Goal: Task Accomplishment & Management: Manage account settings

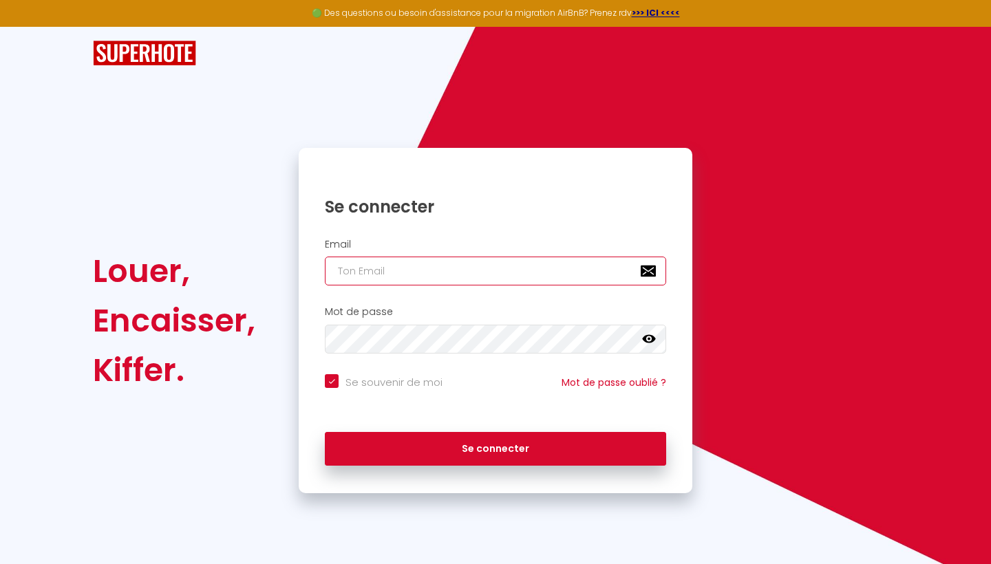
click at [423, 275] on input "email" at bounding box center [495, 271] width 341 height 29
type input "t"
checkbox input "true"
type input "ti"
checkbox input "true"
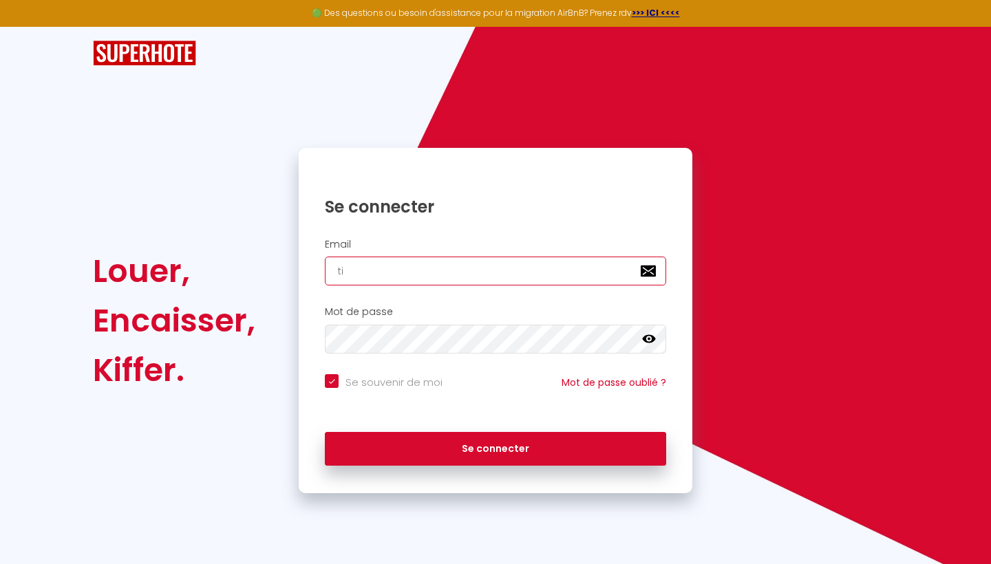
type input "til"
checkbox input "true"
type input "tilo"
checkbox input "true"
type input "tilo."
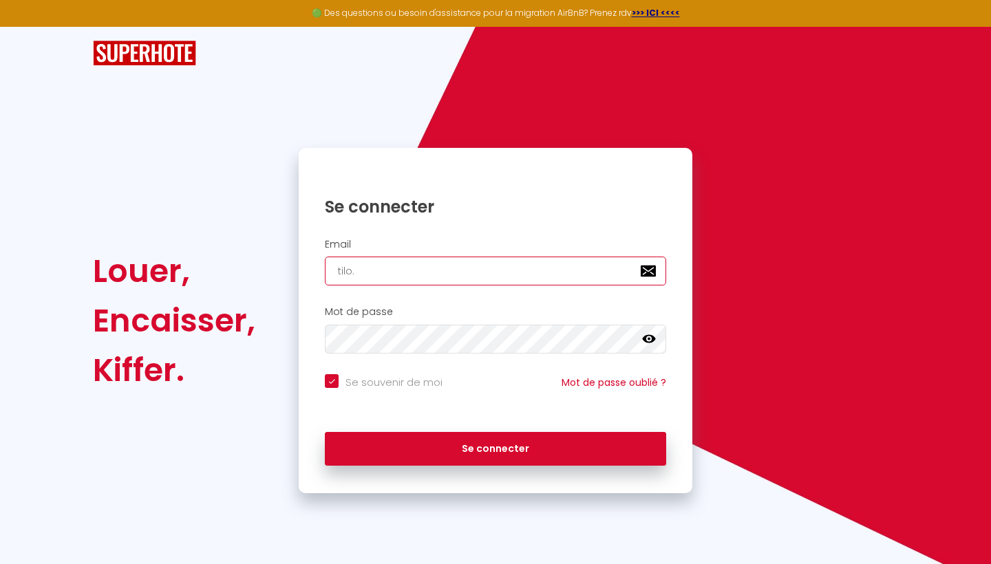
checkbox input "true"
type input "tilo.c"
checkbox input "true"
type input "[DOMAIN_NAME]"
checkbox input "true"
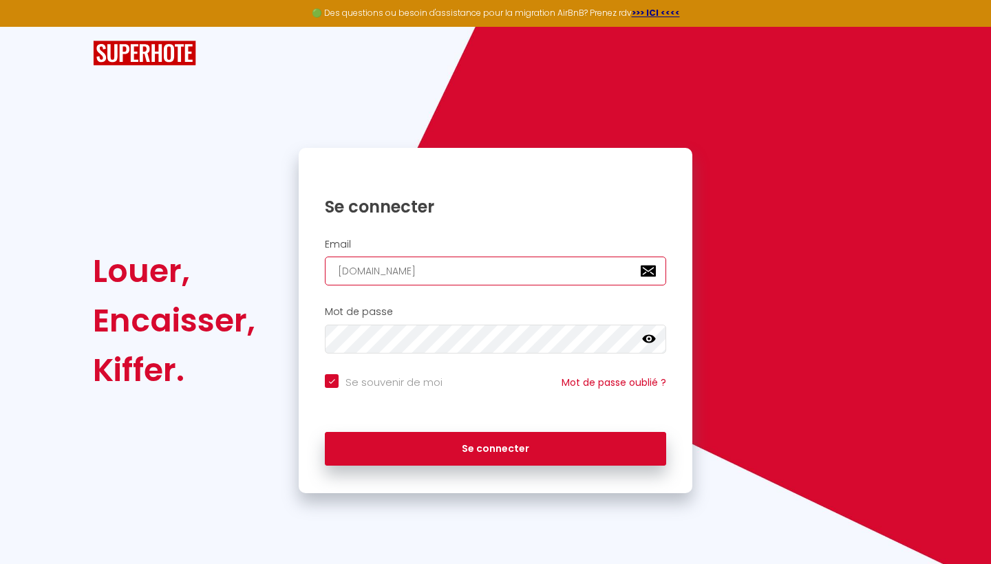
type input "tilo.con"
checkbox input "true"
type input "tilo.conc"
checkbox input "true"
type input "tilo.conci"
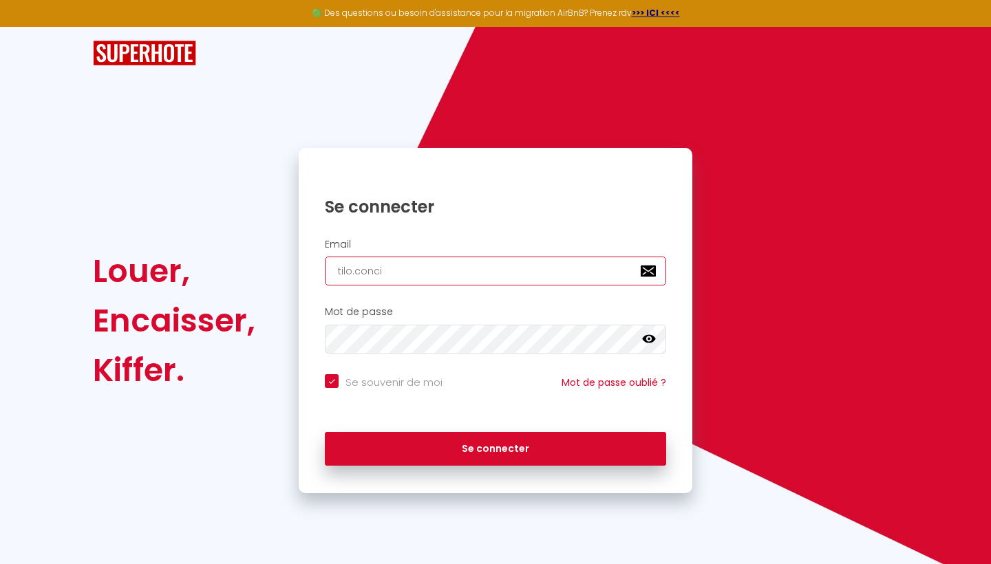
checkbox input "true"
type input "tilo.concie"
checkbox input "true"
type input "tilo.concier"
checkbox input "true"
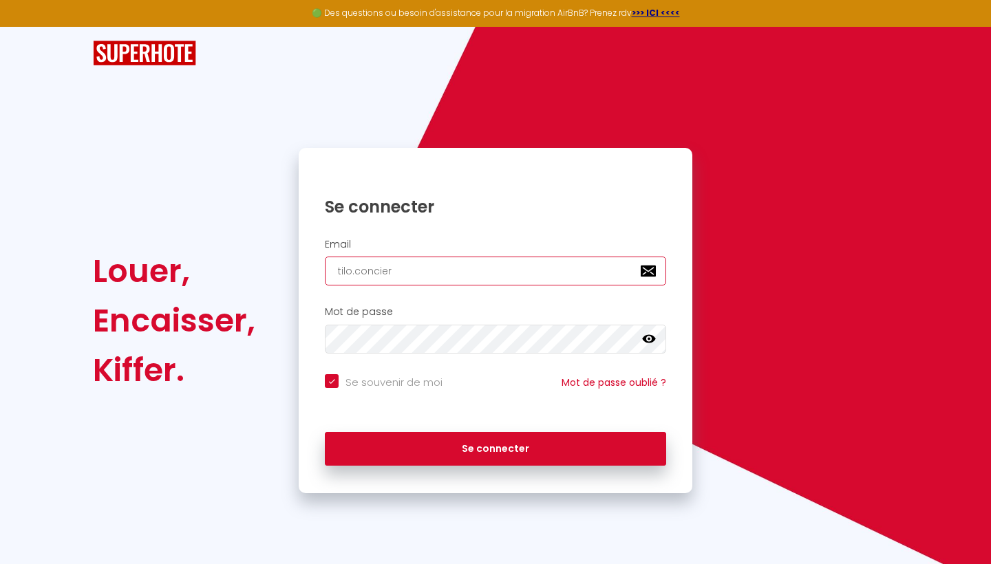
type input "tilo.concierg"
checkbox input "true"
type input "tilo.concierge"
checkbox input "true"
type input "tilo.concierger"
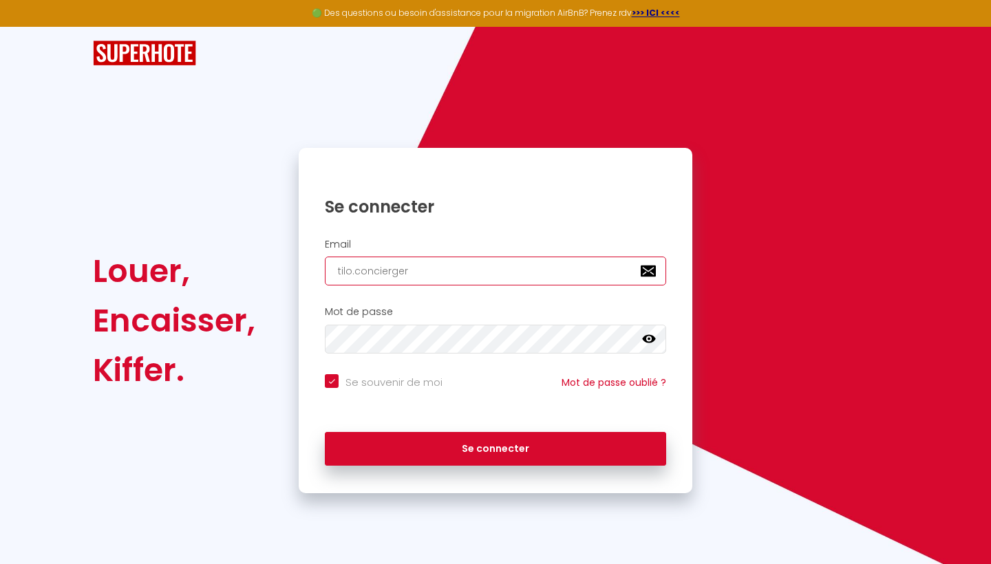
checkbox input "true"
type input "tilo.conciergeri"
checkbox input "true"
type input "tilo.conciergerie"
checkbox input "true"
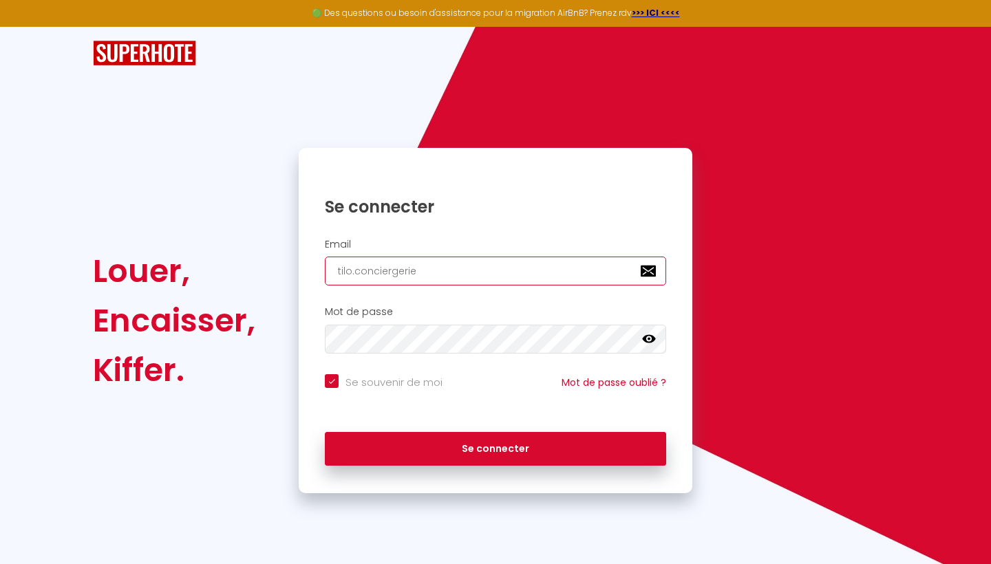
type input "tilo.conciergerie@"
checkbox input "true"
type input "tilo.conciergerie@g"
checkbox input "true"
type input "tilo.conciergerie@gm"
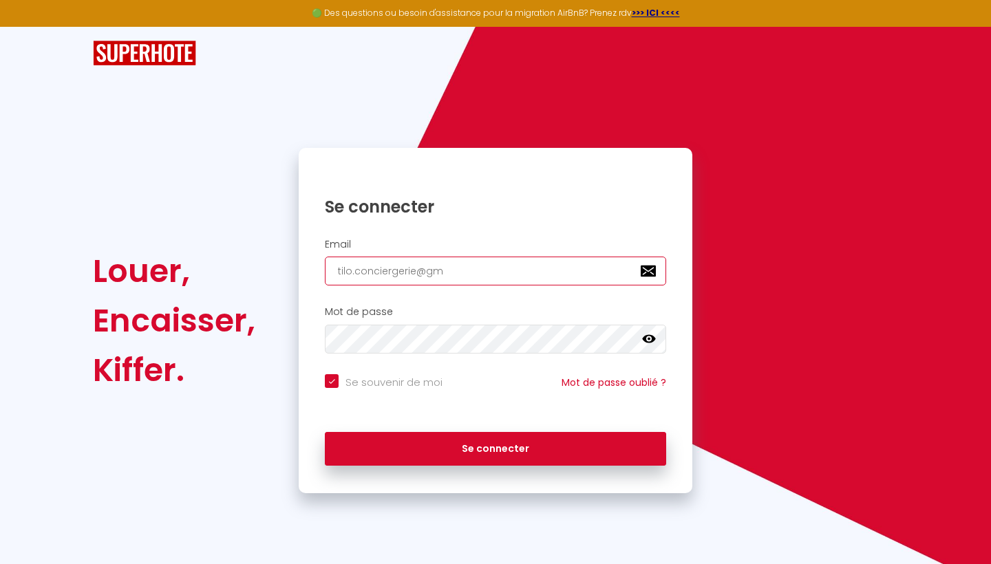
checkbox input "true"
type input "tilo.conciergerie@gma"
checkbox input "true"
type input "tilo.conciergerie@gmai"
checkbox input "true"
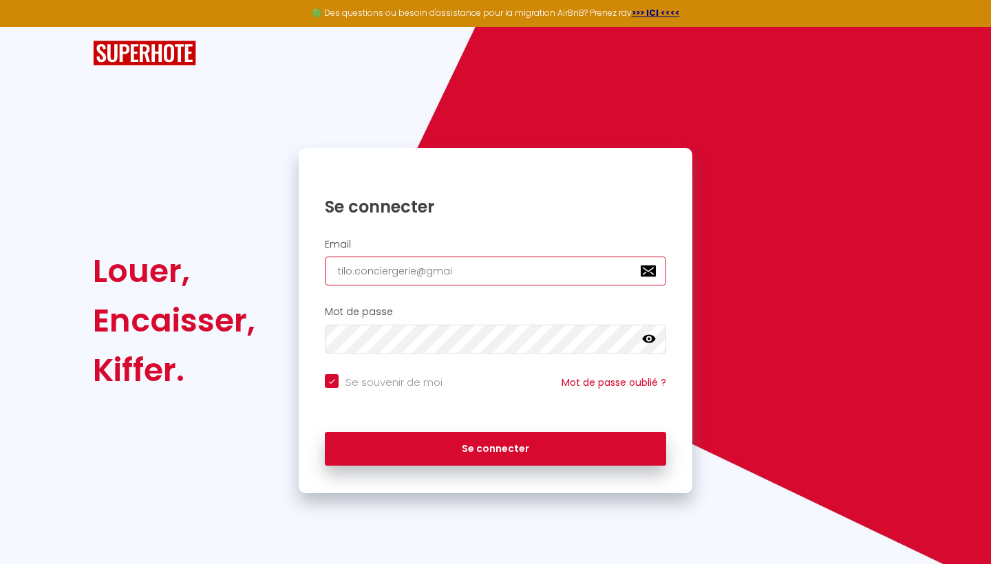
type input "[EMAIL_ADDRESS]"
checkbox input "true"
type input "[EMAIL_ADDRESS]."
checkbox input "true"
type input "tilo.conciergerie@gmail.c"
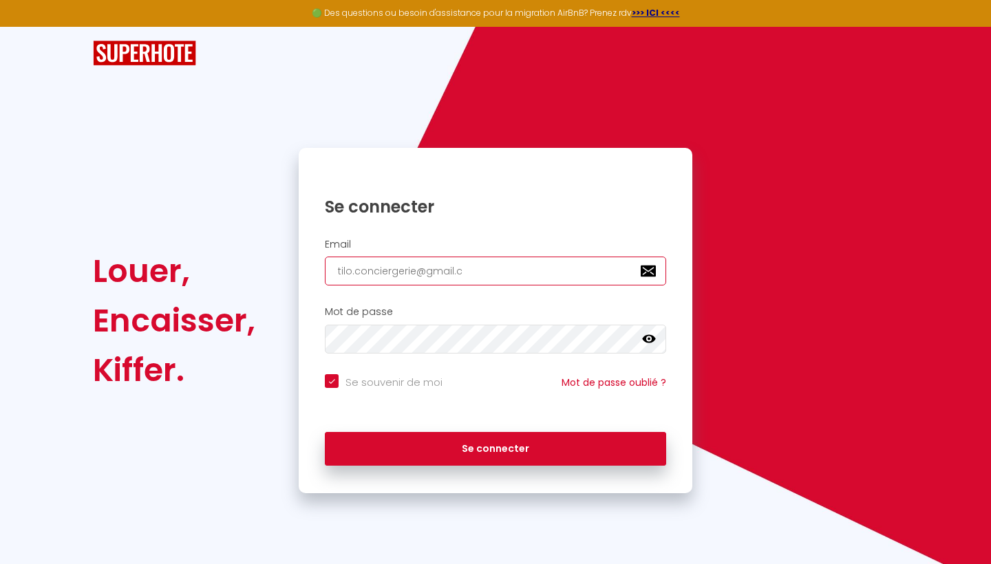
checkbox input "true"
type input "[EMAIL_ADDRESS][DOMAIN_NAME]"
checkbox input "true"
type input "[EMAIL_ADDRESS][DOMAIN_NAME]"
checkbox input "true"
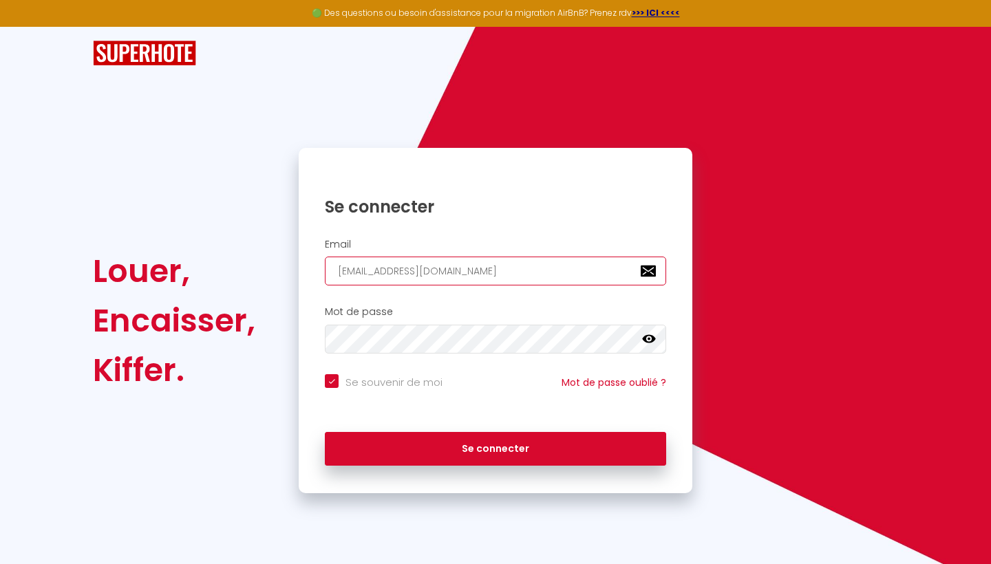
type input "[EMAIL_ADDRESS][DOMAIN_NAME]"
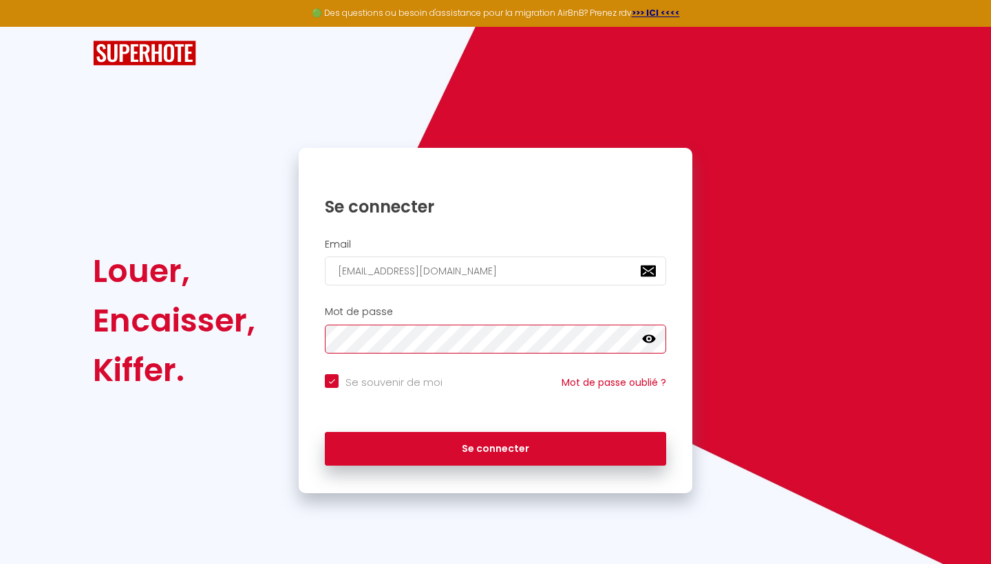
click at [495, 447] on button "Se connecter" at bounding box center [495, 449] width 341 height 34
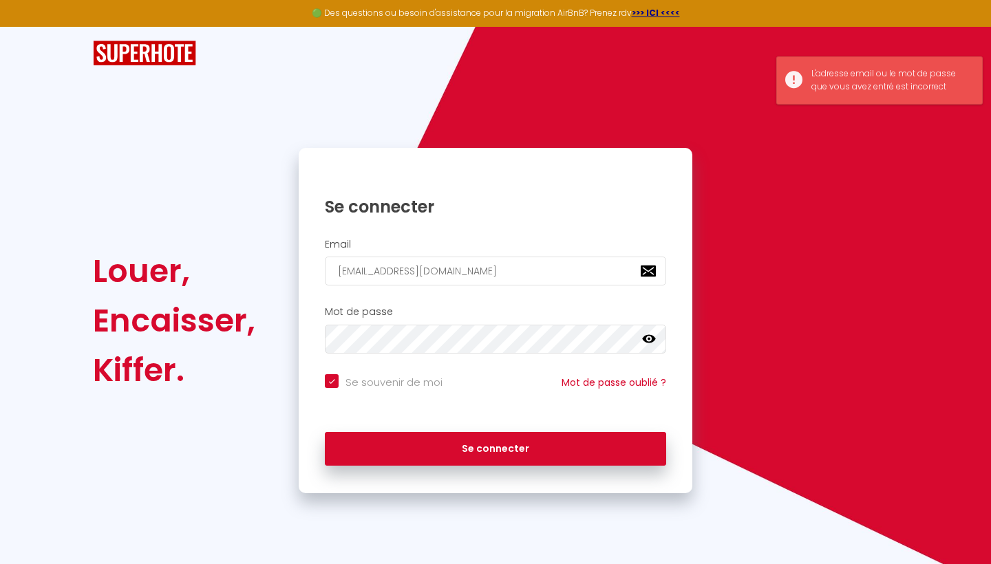
click at [648, 336] on icon at bounding box center [649, 339] width 14 height 14
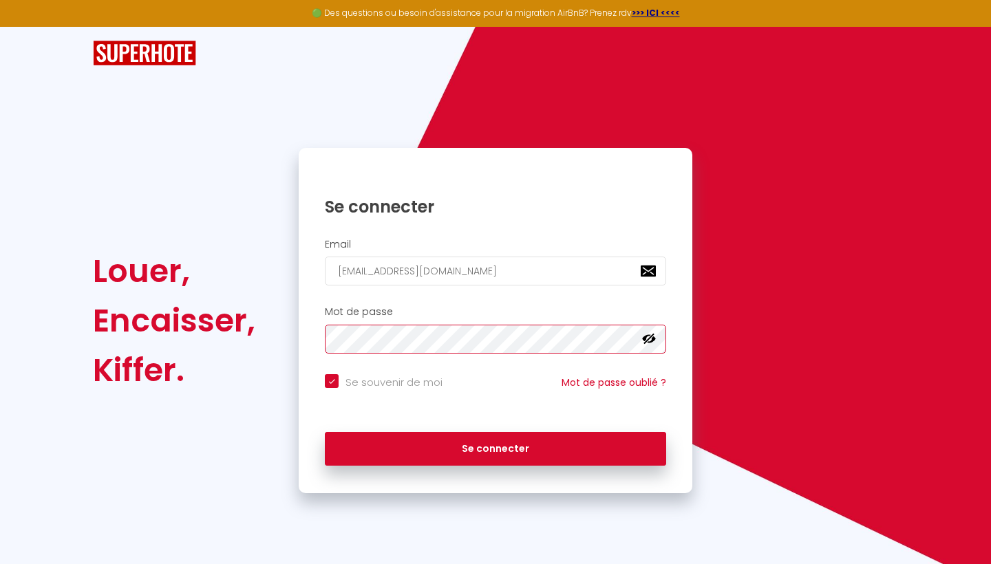
click at [495, 447] on button "Se connecter" at bounding box center [495, 449] width 341 height 34
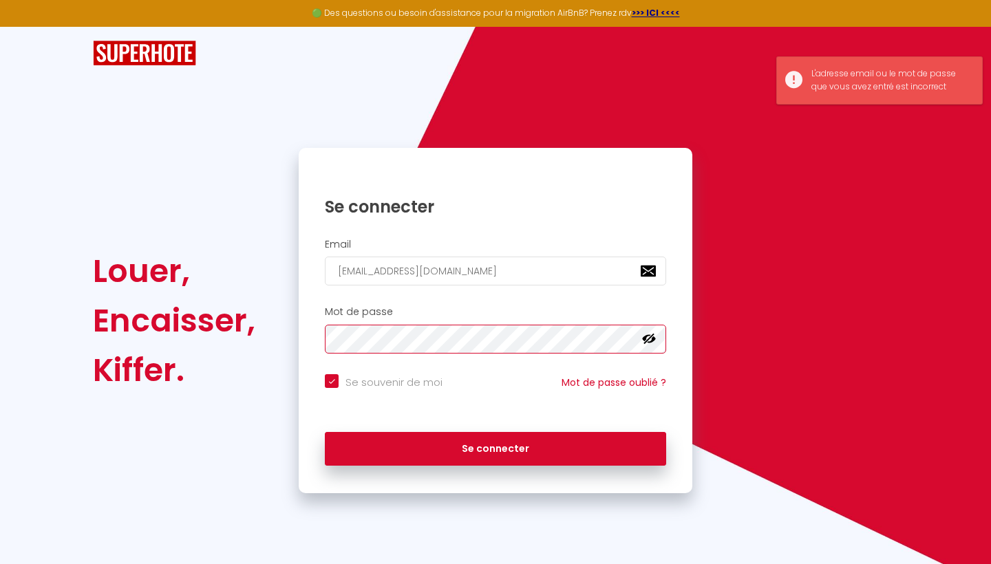
click at [495, 447] on button "Se connecter" at bounding box center [495, 449] width 341 height 34
checkbox input "true"
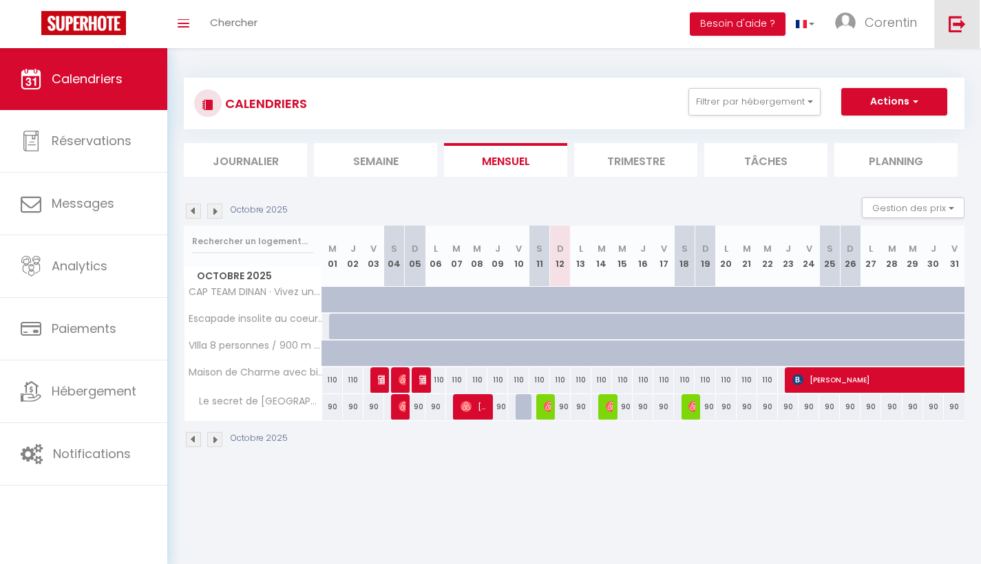
click at [960, 26] on img at bounding box center [956, 23] width 17 height 17
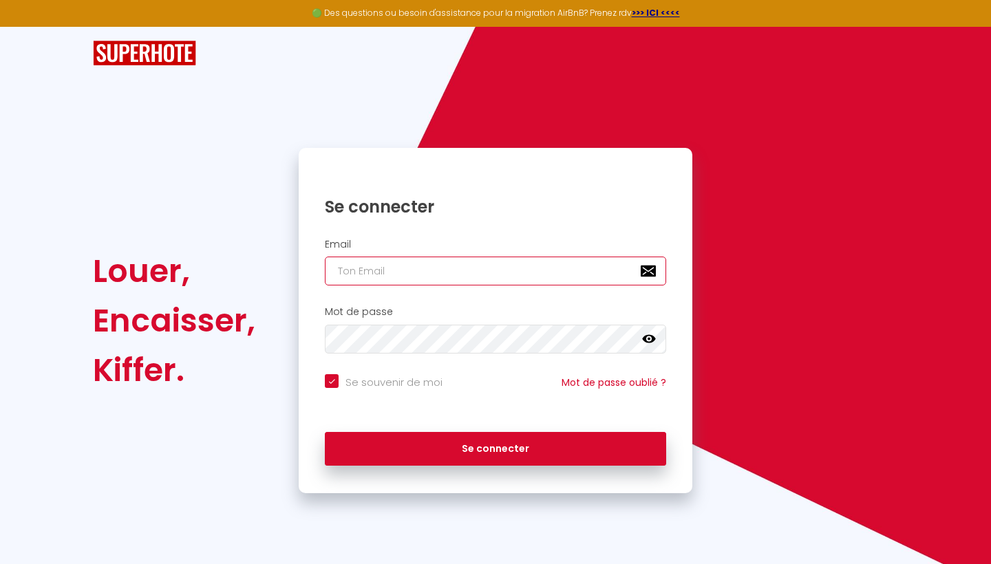
click at [439, 268] on input "email" at bounding box center [495, 271] width 341 height 29
type input "t"
checkbox input "true"
type input "ti"
checkbox input "true"
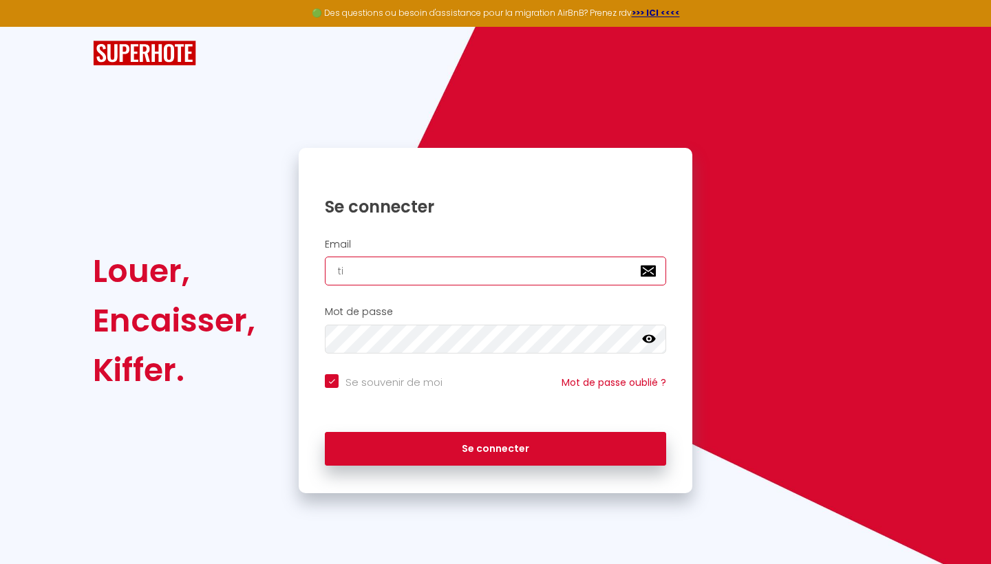
type input "til"
checkbox input "true"
type input "tilo"
checkbox input "true"
type input "tilo."
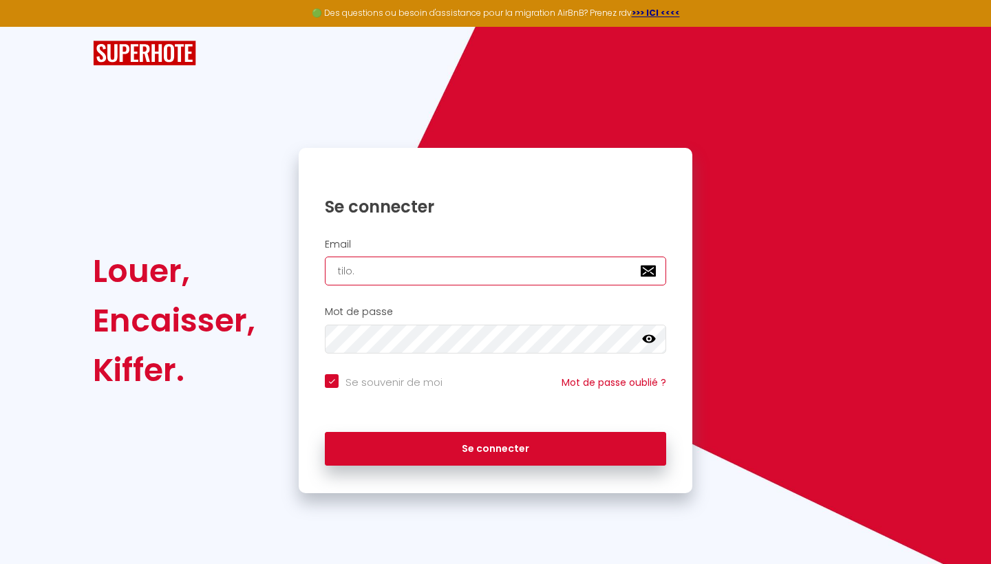
checkbox input "true"
type input "tilo.c"
checkbox input "true"
type input "[DOMAIN_NAME]"
checkbox input "true"
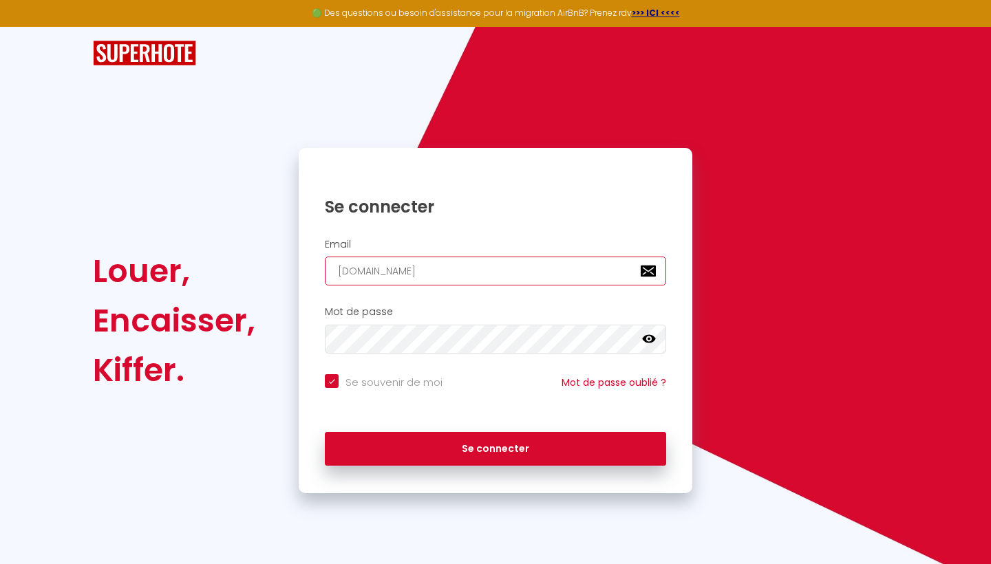
type input "tilo.con"
checkbox input "true"
type input "tilo.conc"
checkbox input "true"
type input "tilo.conci"
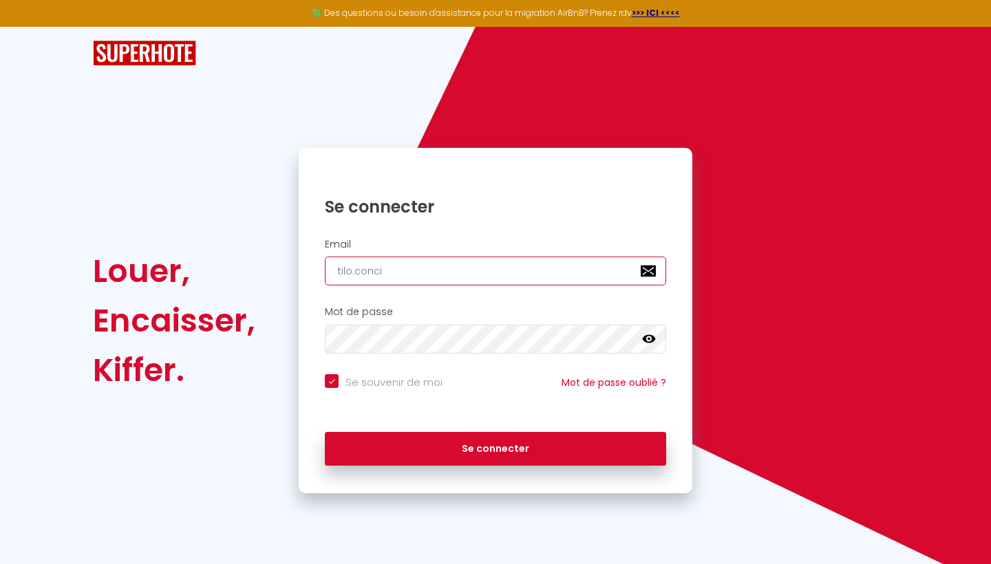
checkbox input "true"
type input "tilo.concie"
checkbox input "true"
type input "tilo.concier"
checkbox input "true"
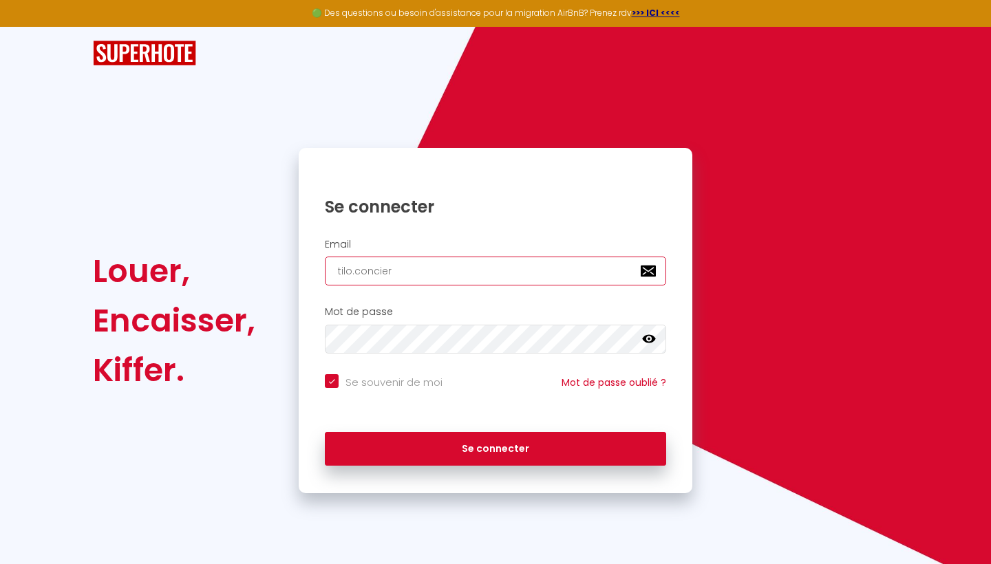
type input "tilo.concierg"
checkbox input "true"
type input "tilo.concierge"
checkbox input "true"
type input "tilo.concierger"
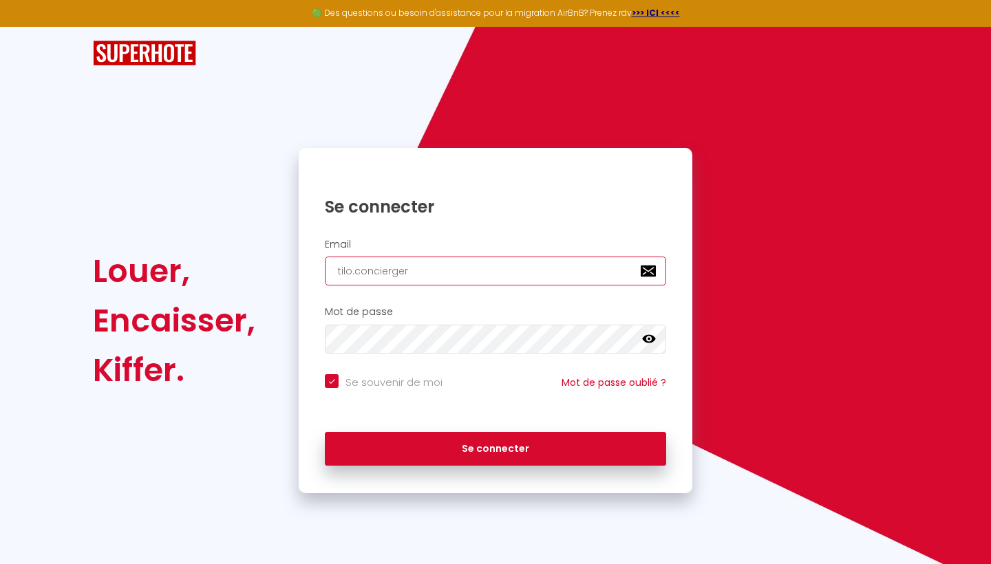
checkbox input "true"
type input "tilo.conciergeri"
checkbox input "true"
type input "tilo.conciergerie"
checkbox input "true"
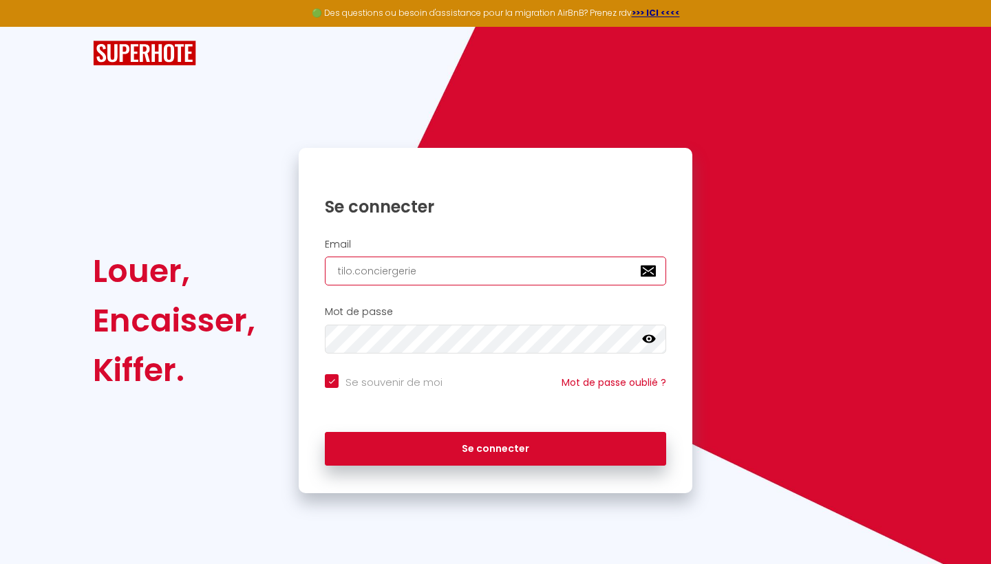
type input "tilo.conciergerie@"
checkbox input "true"
type input "tilo.conciergerie@g"
checkbox input "true"
type input "tilo.conciergerie@gm"
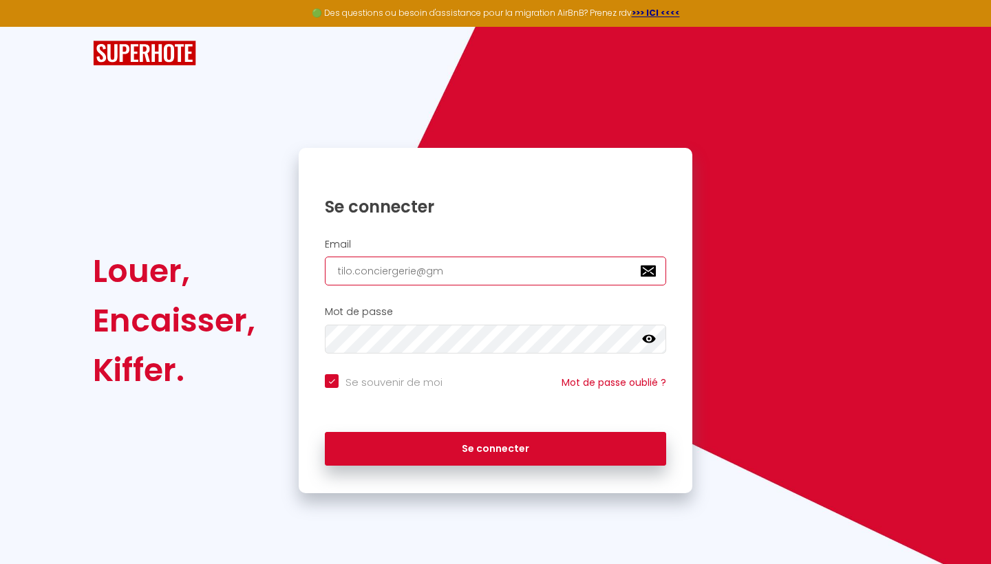
checkbox input "true"
type input "tilo.conciergerie@gma"
checkbox input "true"
type input "tilo.conciergerie@gmai"
checkbox input "true"
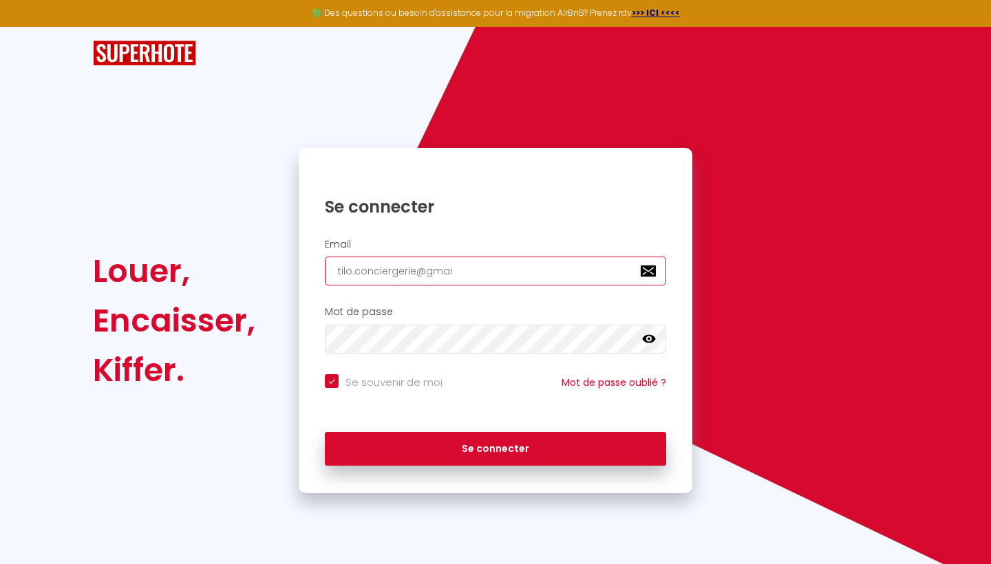
type input "[EMAIL_ADDRESS]"
checkbox input "true"
type input "[EMAIL_ADDRESS]."
checkbox input "true"
type input "tilo.conciergerie@gmail.c"
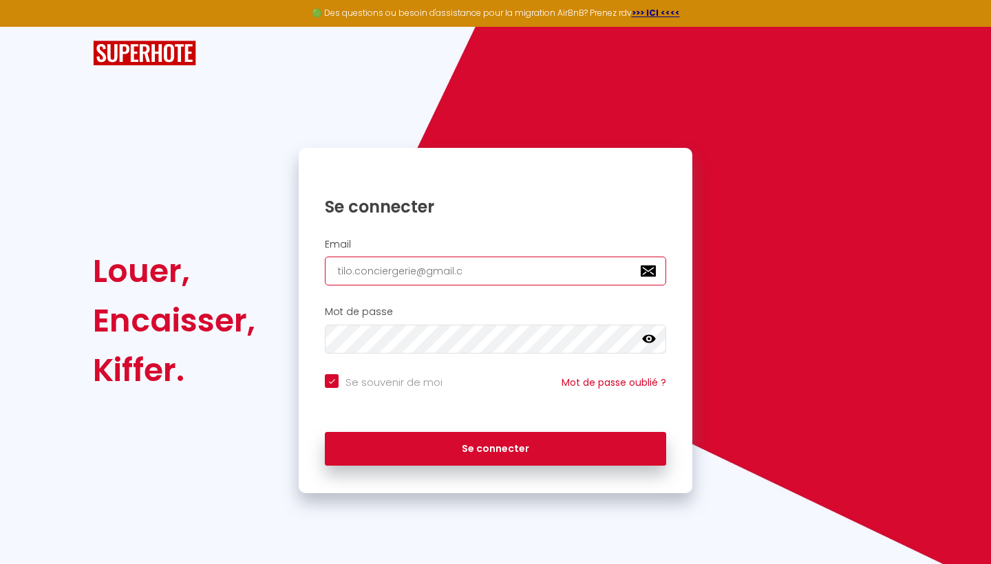
checkbox input "true"
type input "[EMAIL_ADDRESS][DOMAIN_NAME]"
checkbox input "true"
type input "[EMAIL_ADDRESS][DOMAIN_NAME]"
checkbox input "true"
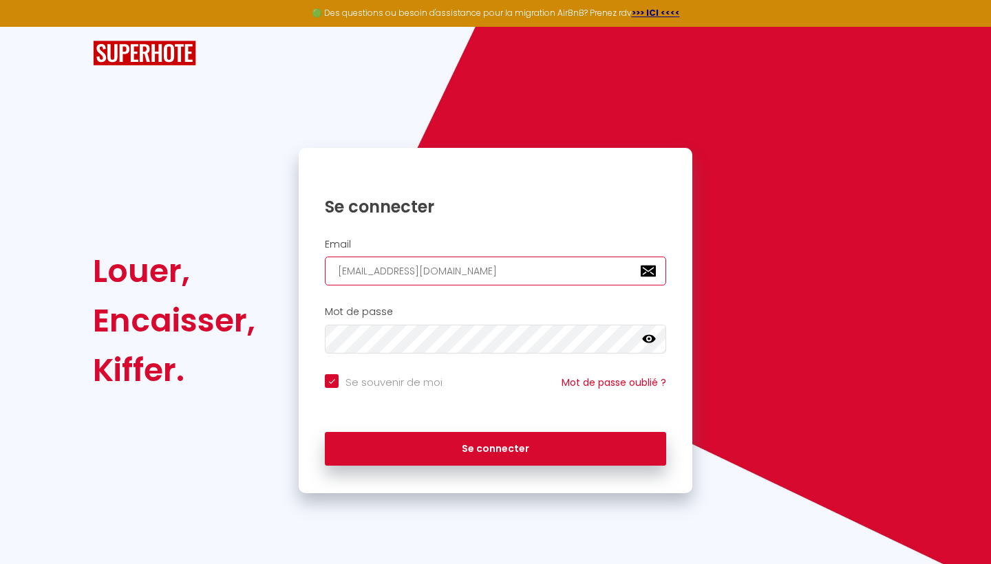
type input "[EMAIL_ADDRESS][DOMAIN_NAME]"
click at [653, 334] on icon at bounding box center [649, 339] width 14 height 14
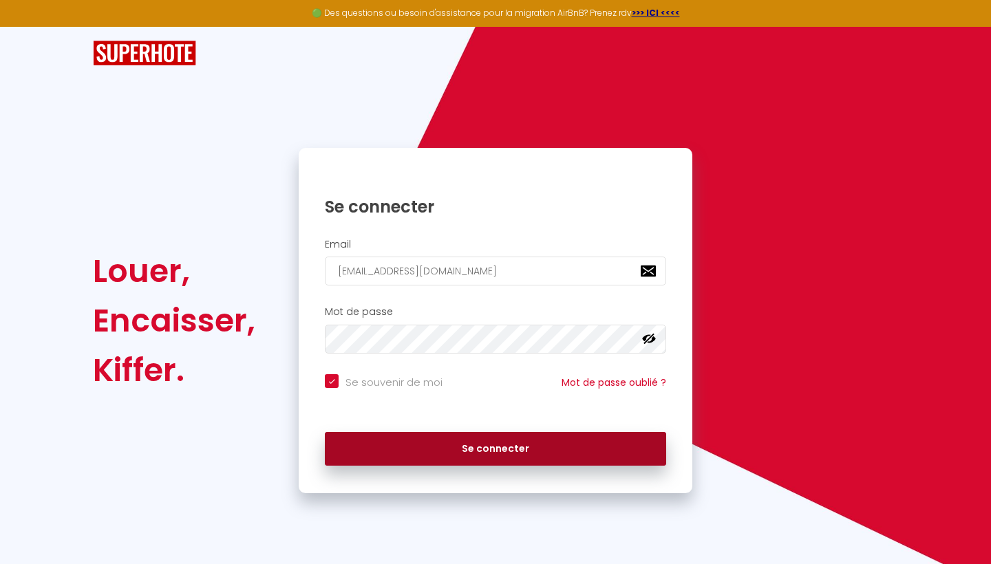
click at [523, 450] on button "Se connecter" at bounding box center [495, 449] width 341 height 34
checkbox input "true"
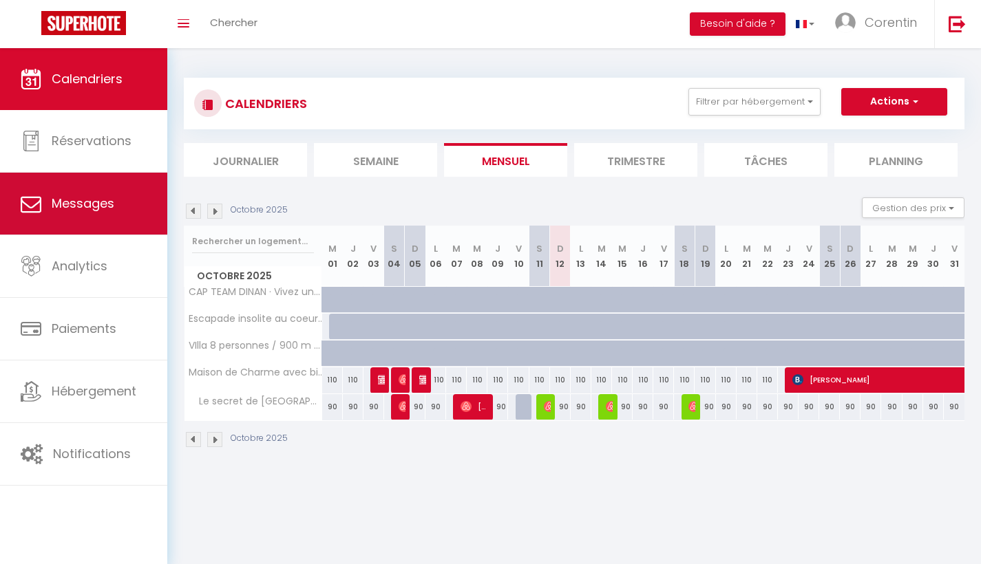
click at [113, 213] on link "Messages" at bounding box center [83, 204] width 167 height 62
select select "message"
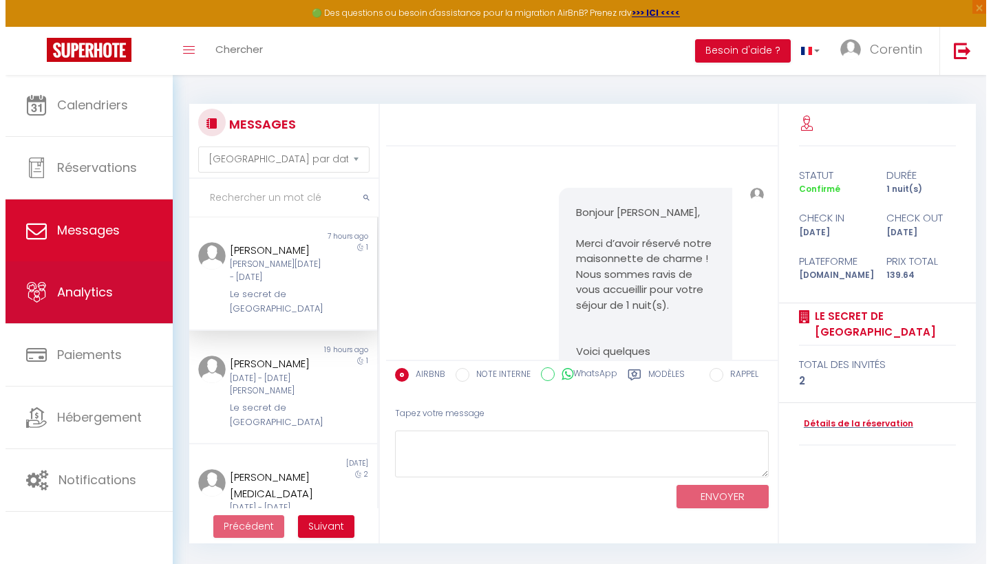
scroll to position [3302, 0]
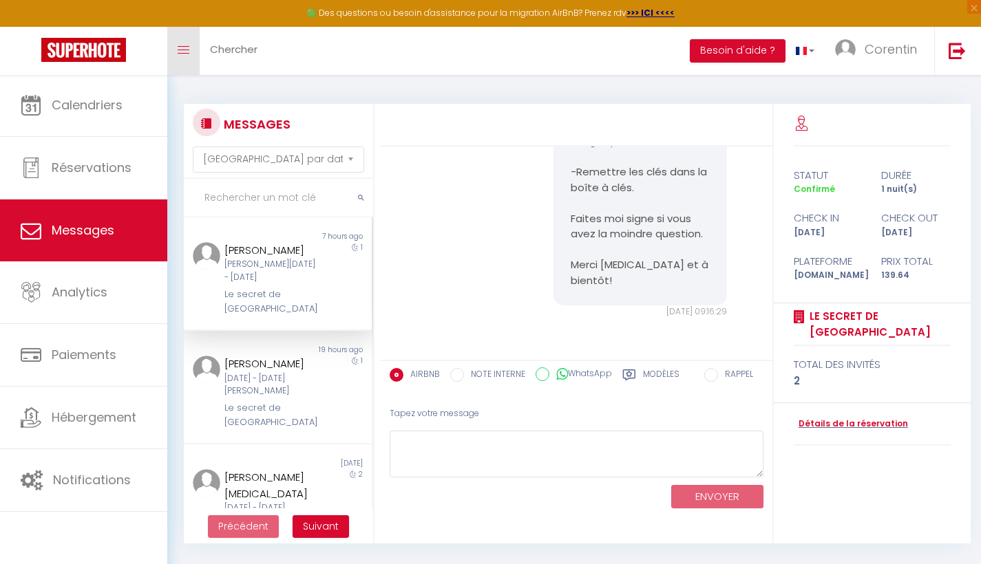
click at [191, 49] on link "Toggle menubar" at bounding box center [183, 51] width 32 height 48
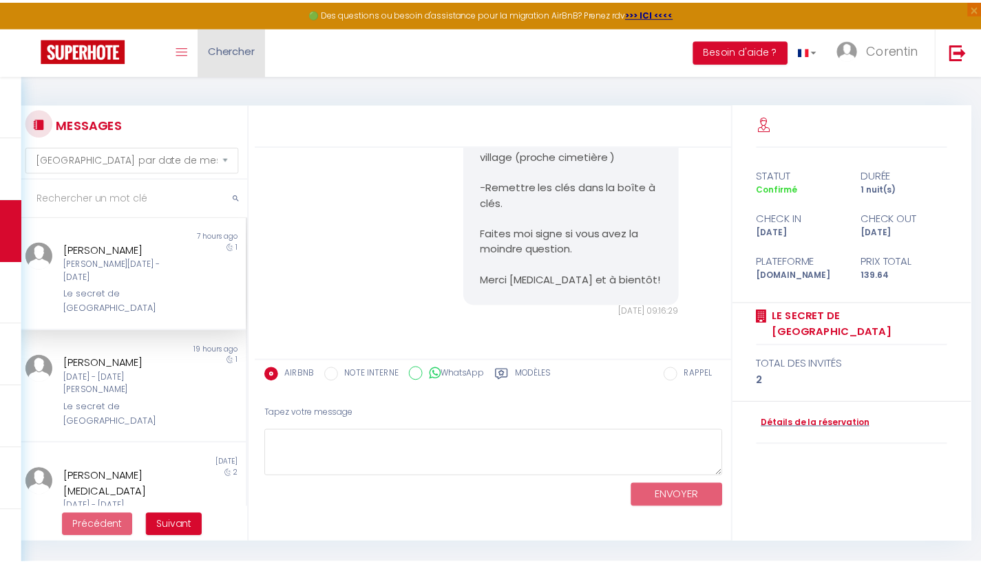
scroll to position [2772, 0]
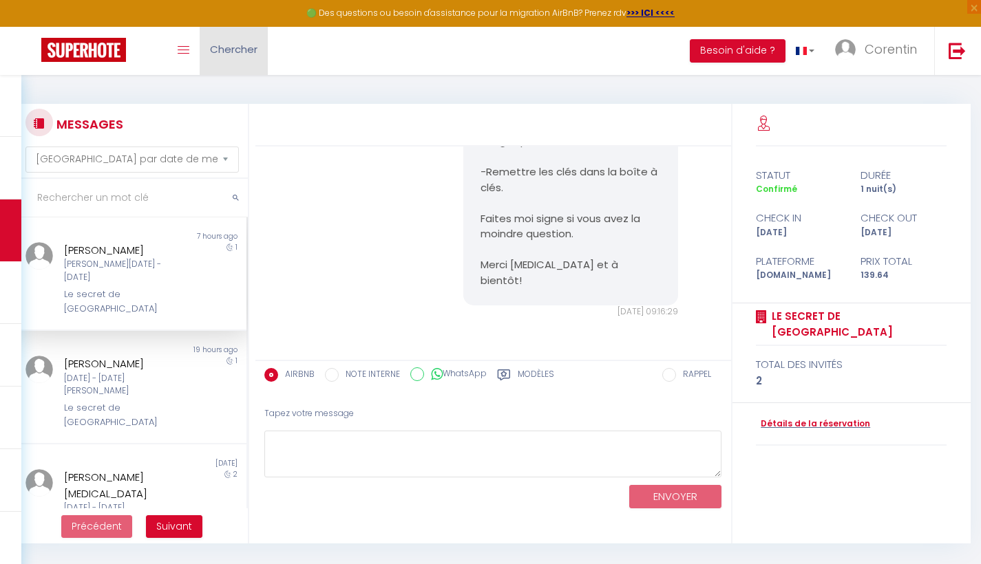
click at [224, 52] on span "Chercher" at bounding box center [233, 49] width 47 height 14
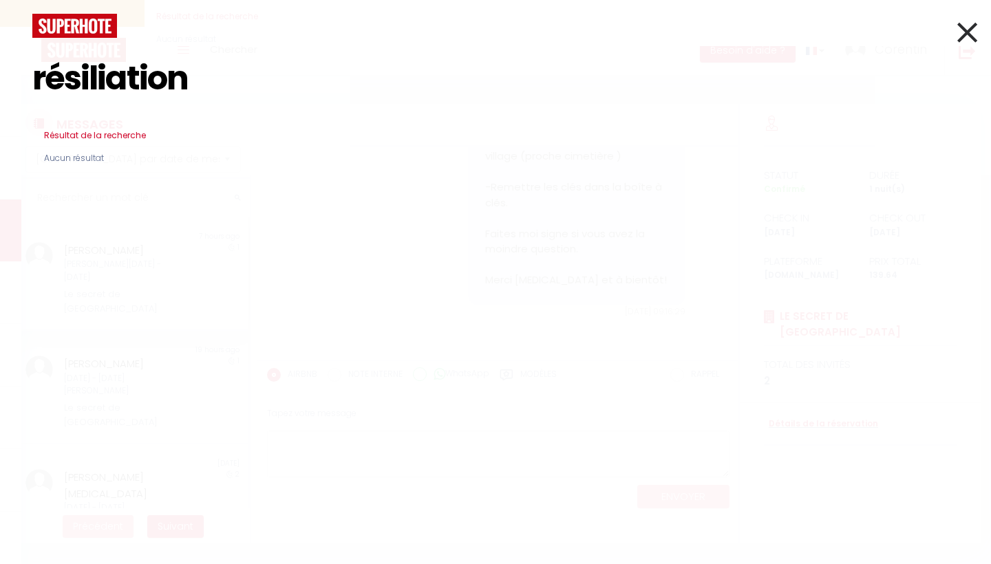
type input "résiliation"
click at [972, 32] on icon at bounding box center [967, 32] width 20 height 34
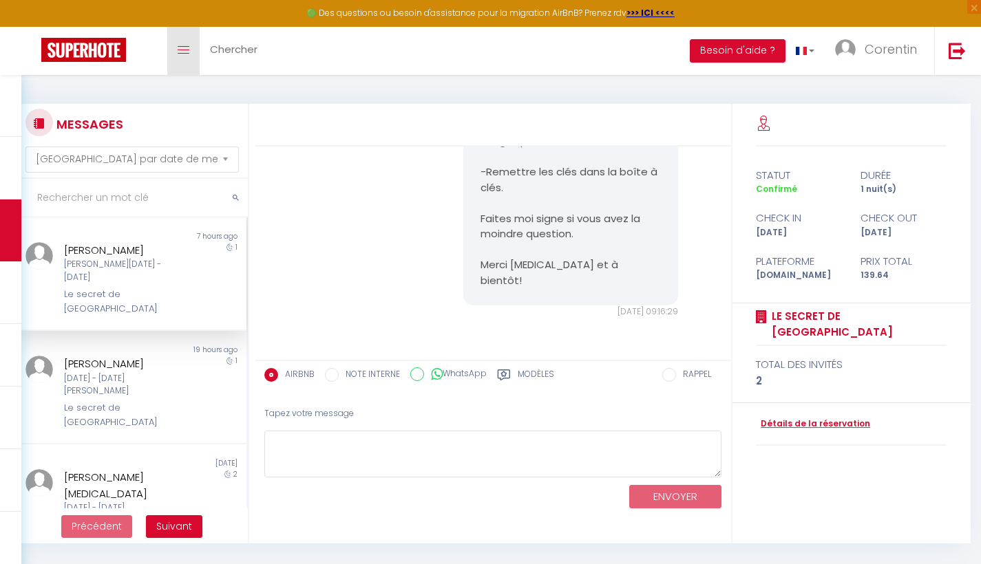
click at [186, 57] on link "Toggle menubar" at bounding box center [183, 51] width 32 height 48
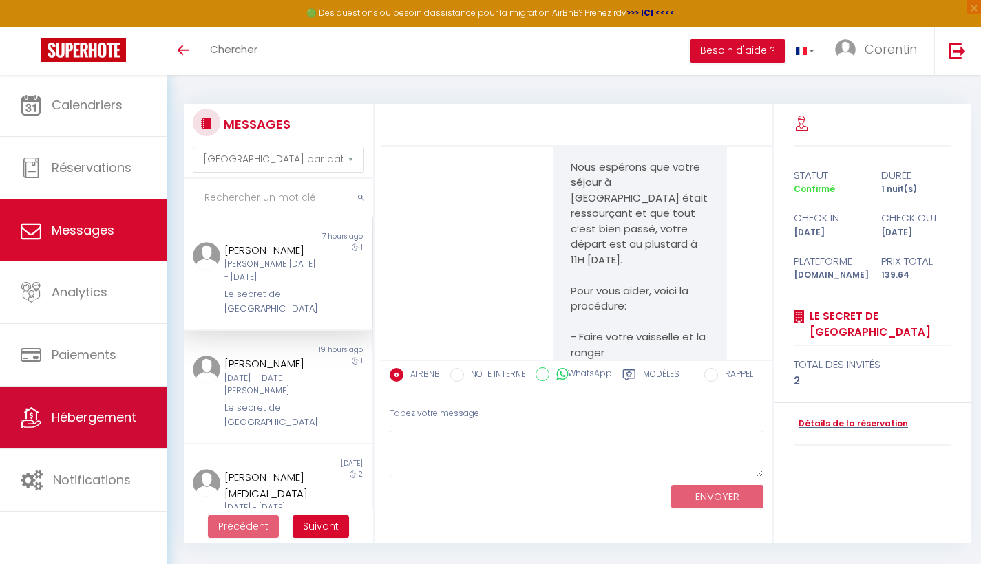
click at [98, 420] on span "Hébergement" at bounding box center [94, 417] width 85 height 17
